Goal: Navigation & Orientation: Find specific page/section

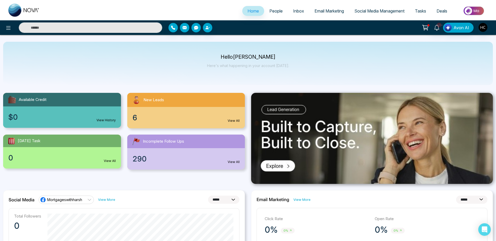
select select "*"
click at [272, 9] on span "People" at bounding box center [275, 10] width 13 height 5
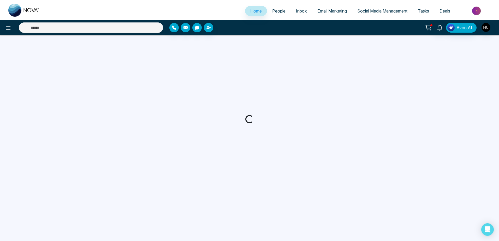
select select "*"
